Goal: Information Seeking & Learning: Learn about a topic

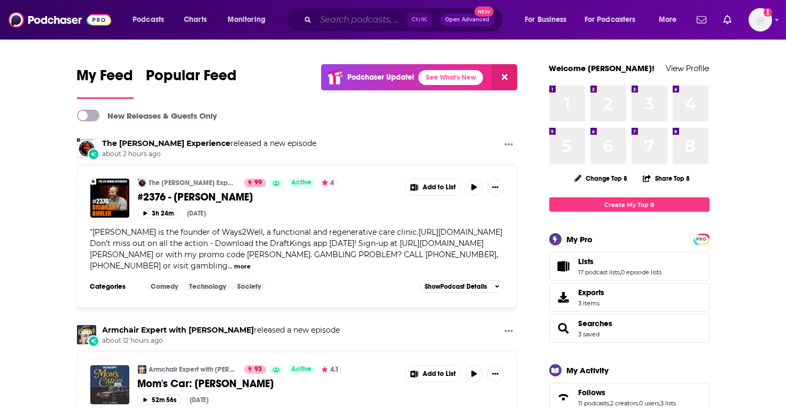
click at [323, 20] on input "Search podcasts, credits, & more..." at bounding box center [361, 19] width 91 height 17
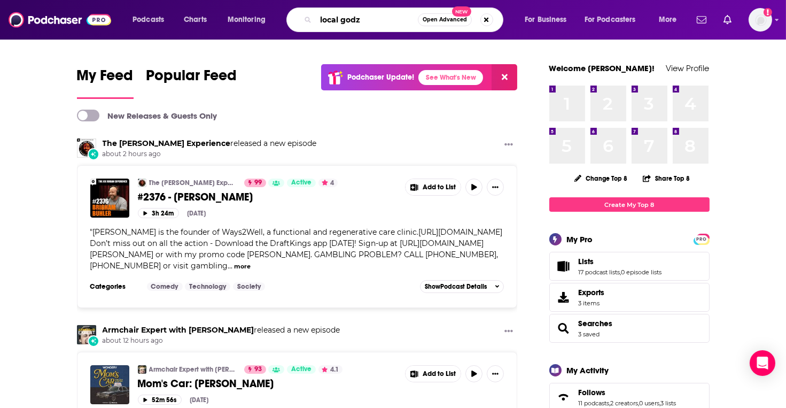
type input "local godz"
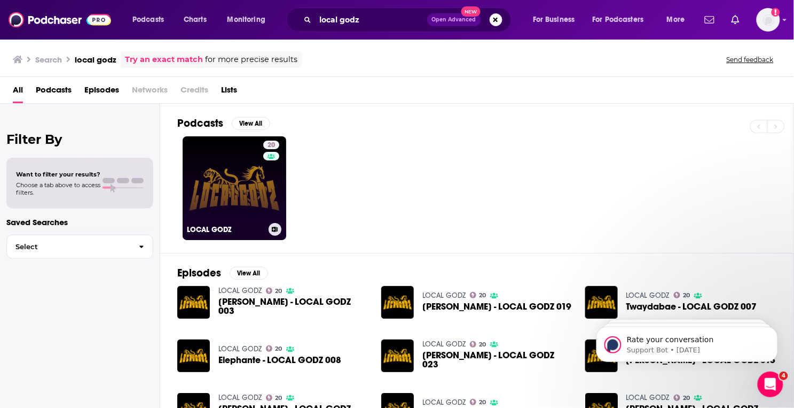
click at [268, 178] on div "20" at bounding box center [272, 181] width 19 height 82
